Goal: Information Seeking & Learning: Learn about a topic

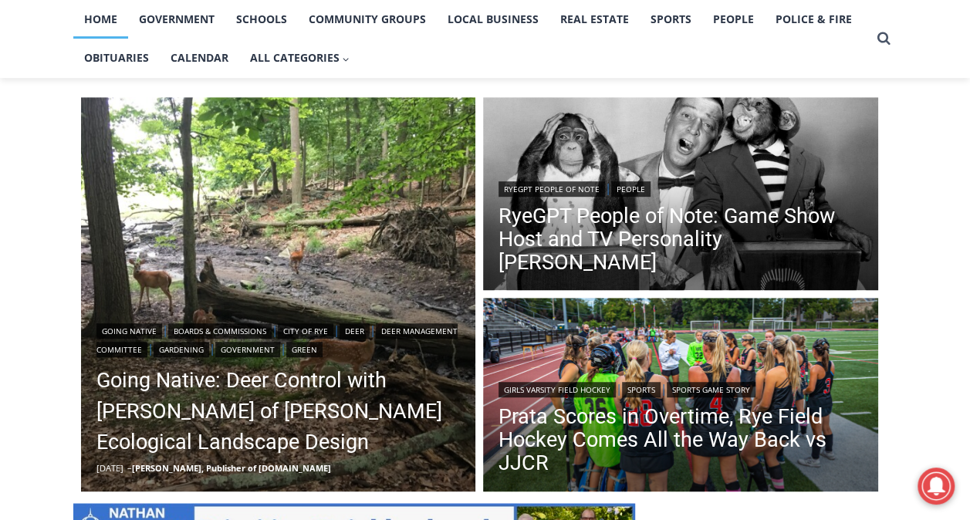
scroll to position [333, 0]
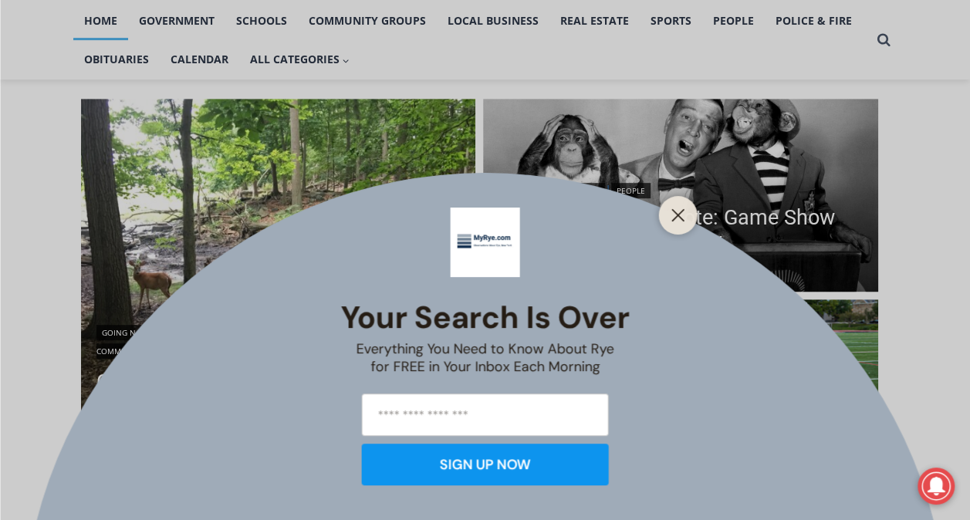
click at [680, 215] on icon "Close" at bounding box center [678, 215] width 14 height 14
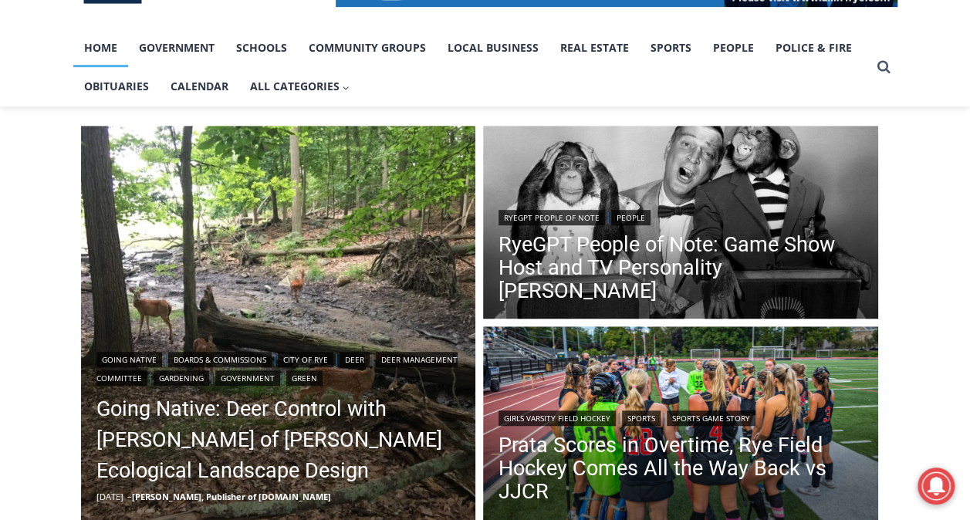
scroll to position [296, 0]
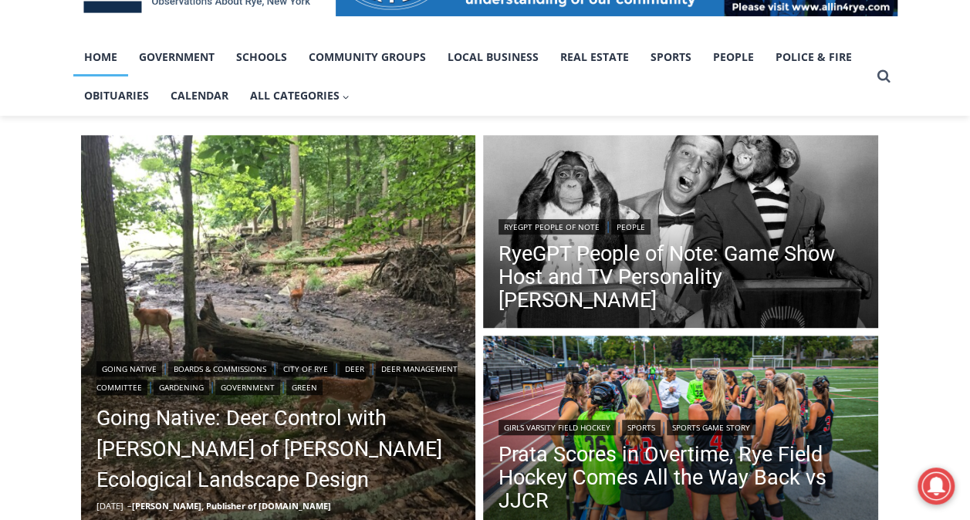
click at [708, 304] on link "RyeGPT People of Note: Game Show Host and TV Personality [PERSON_NAME]" at bounding box center [680, 276] width 364 height 69
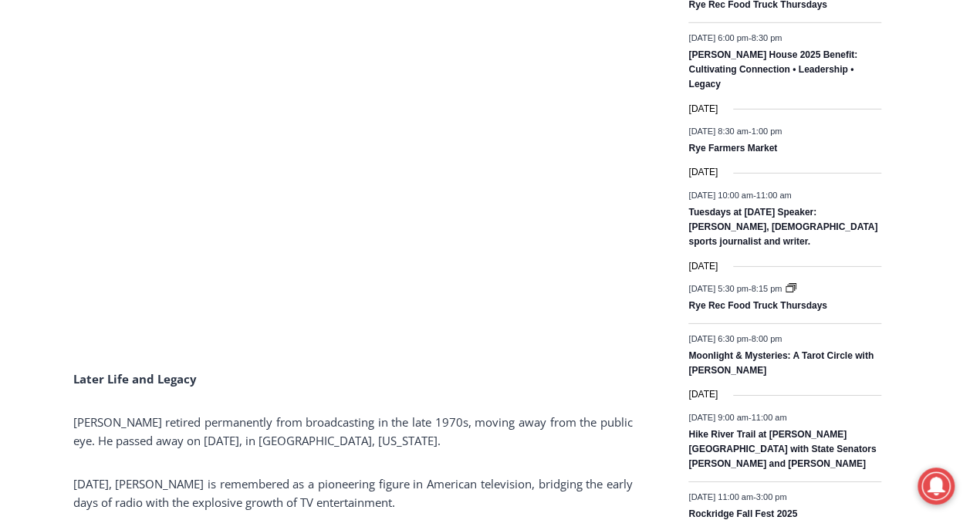
scroll to position [2436, 0]
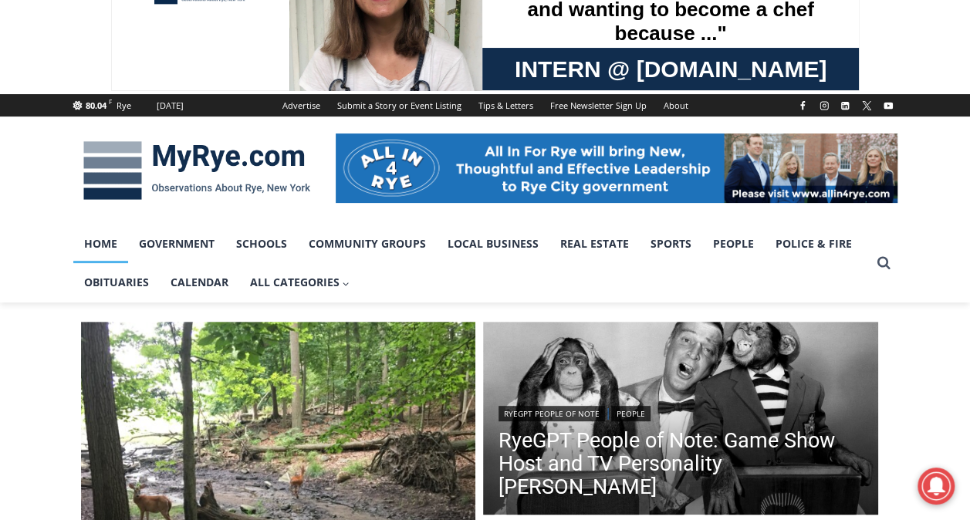
scroll to position [88, 0]
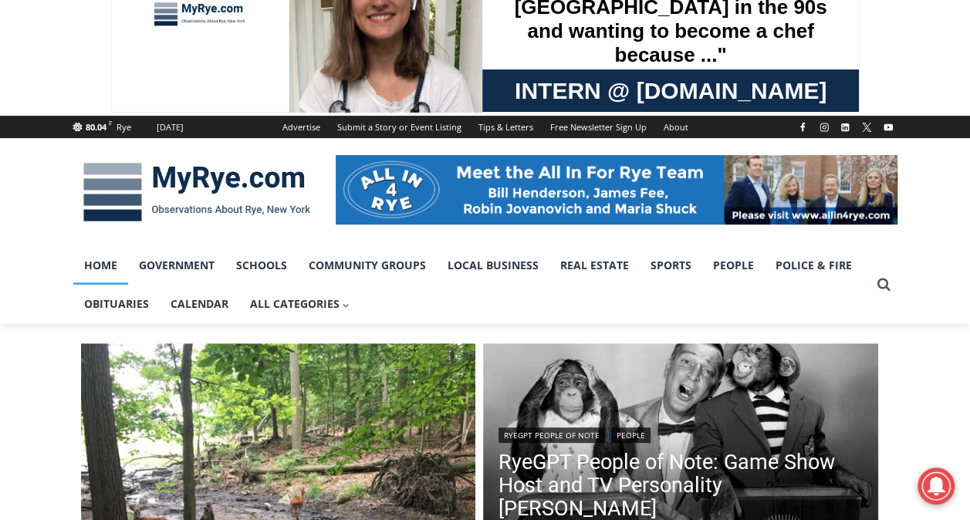
click at [183, 186] on img at bounding box center [196, 192] width 247 height 80
